Goal: Task Accomplishment & Management: Manage account settings

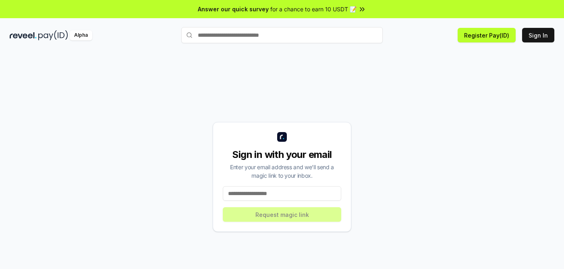
scroll to position [23, 0]
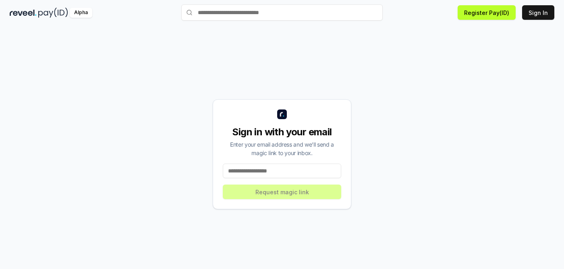
click at [233, 152] on div "Enter your email address and we’ll send a magic link to your inbox." at bounding box center [282, 148] width 119 height 17
click at [233, 169] on input at bounding box center [282, 170] width 119 height 15
type input "**********"
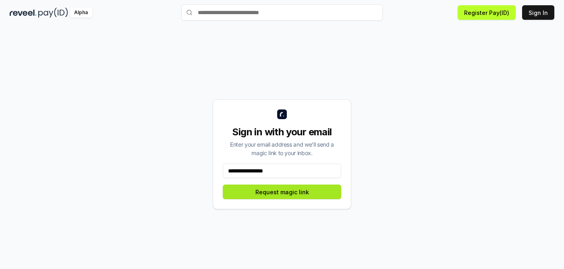
click at [256, 192] on button "Request magic link" at bounding box center [282, 191] width 119 height 15
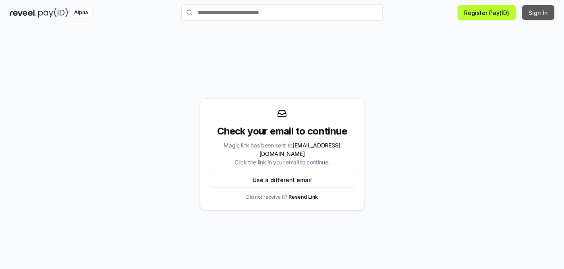
click at [542, 13] on button "Sign In" at bounding box center [539, 12] width 32 height 15
